Goal: Information Seeking & Learning: Find specific fact

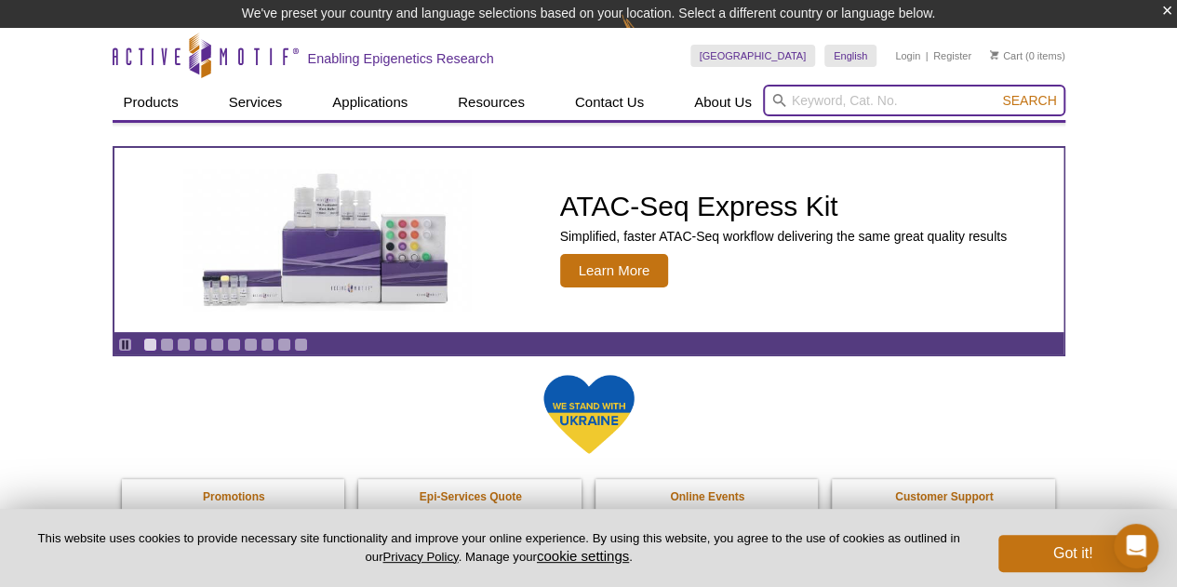
click at [796, 101] on input "search" at bounding box center [914, 101] width 302 height 32
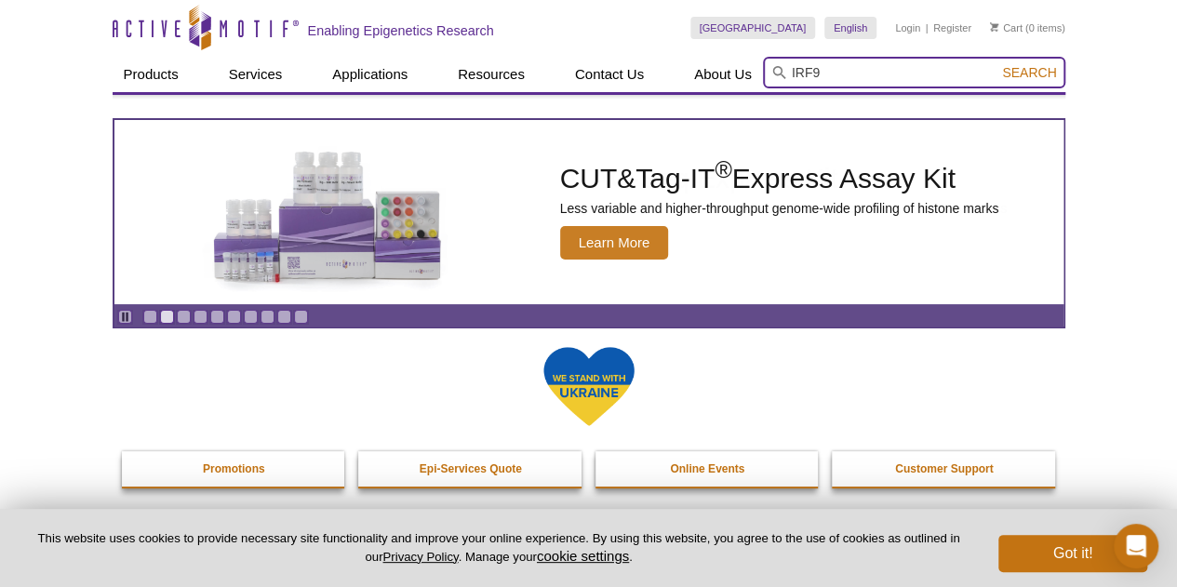
type input "IRF9"
click at [996, 64] on button "Search" at bounding box center [1028, 72] width 65 height 17
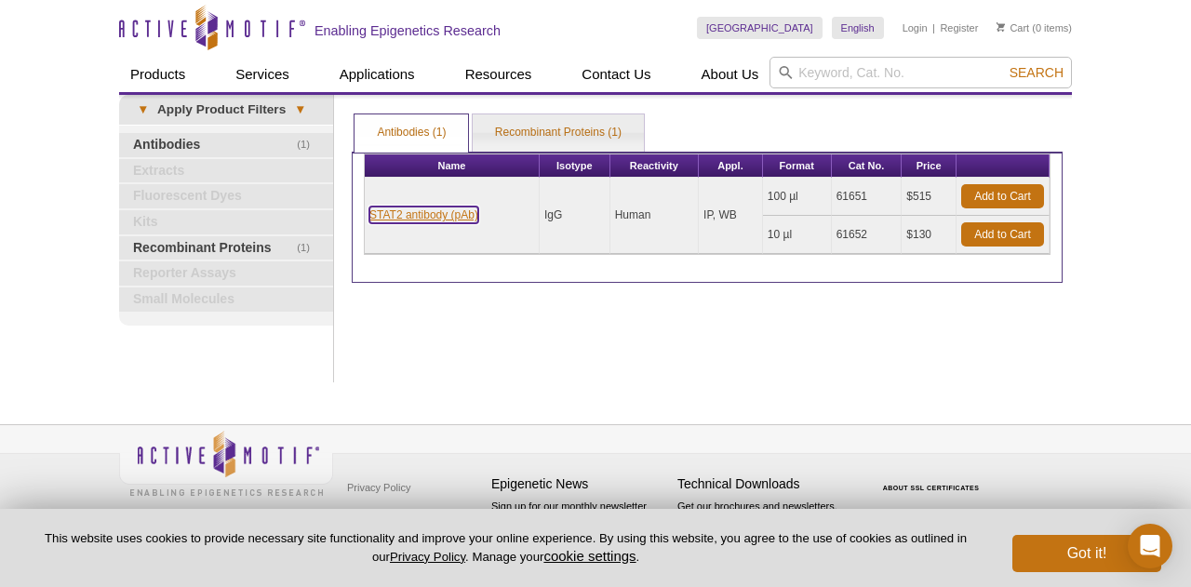
click at [415, 215] on link "STAT2 antibody (pAb)" at bounding box center [423, 215] width 109 height 17
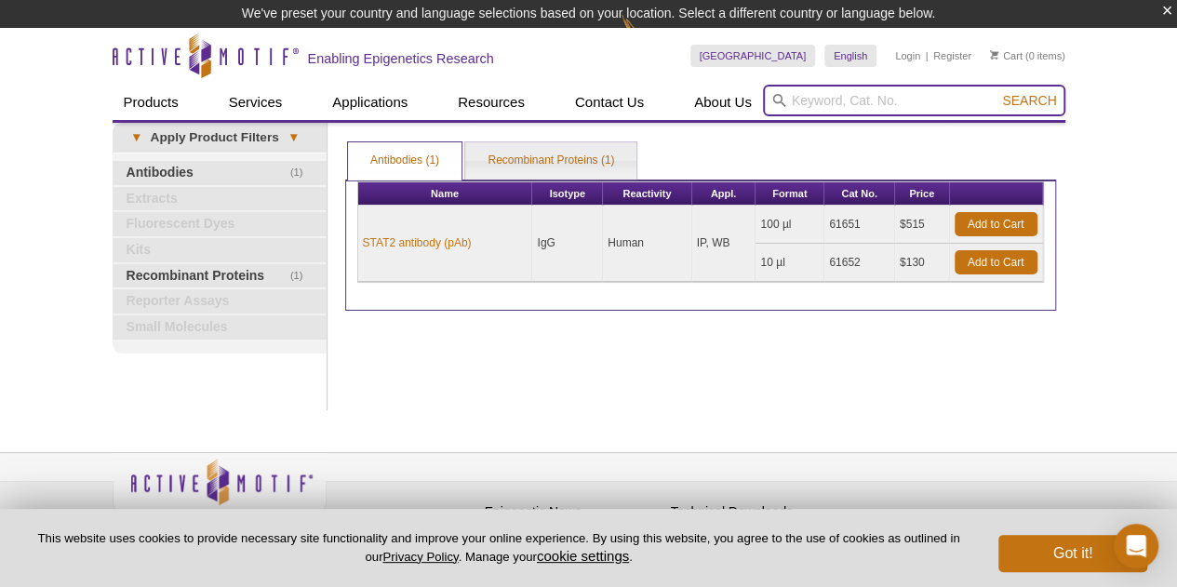
click at [847, 94] on input "search" at bounding box center [914, 101] width 302 height 32
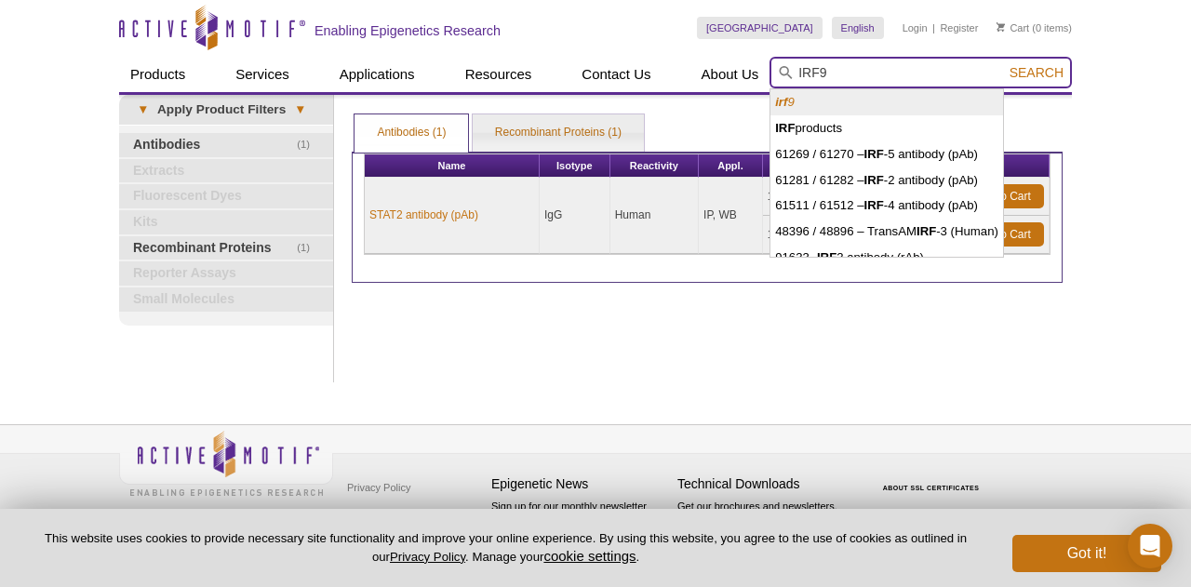
type input "IRF9"
click at [1004, 64] on button "Search" at bounding box center [1036, 72] width 65 height 17
